Goal: Find specific page/section

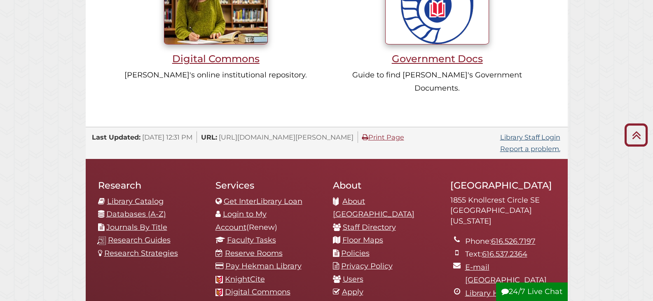
scroll to position [865, 0]
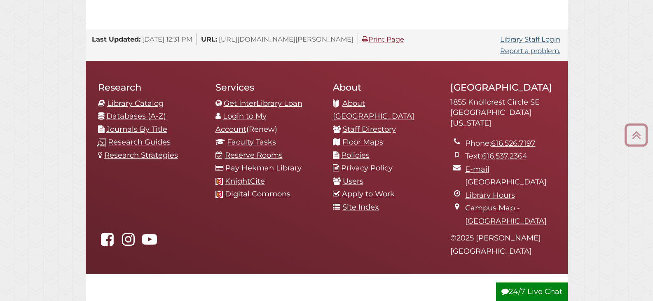
scroll to position [906, 0]
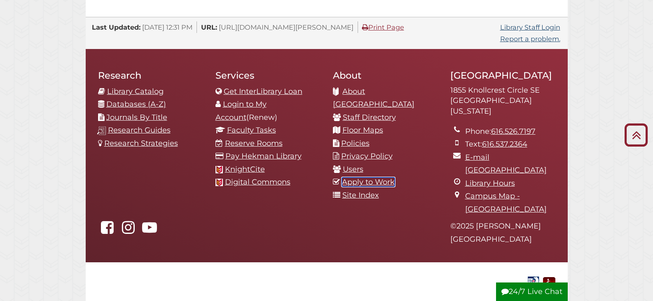
click at [360, 178] on link "Apply to Work" at bounding box center [368, 182] width 53 height 9
